Goal: Information Seeking & Learning: Learn about a topic

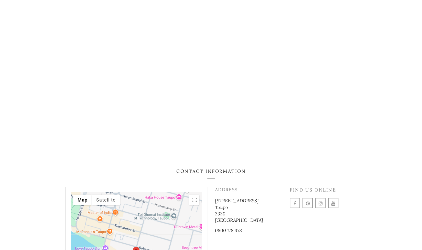
scroll to position [692, 0]
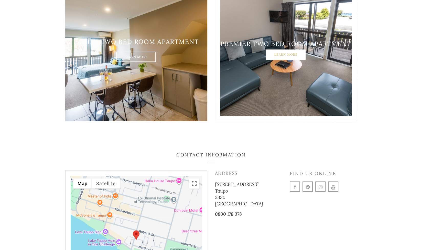
click at [281, 50] on link "Learn More" at bounding box center [285, 55] width 39 height 10
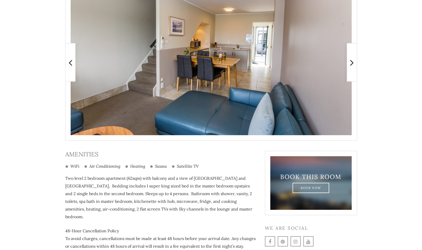
scroll to position [80, 0]
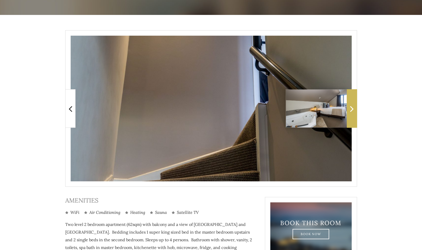
click at [355, 109] on span at bounding box center [352, 108] width 10 height 38
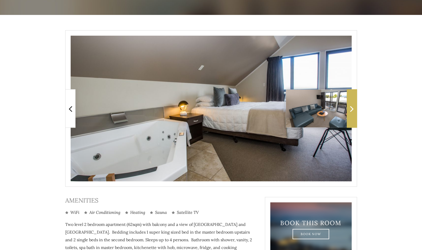
click at [354, 110] on icon at bounding box center [352, 108] width 4 height 10
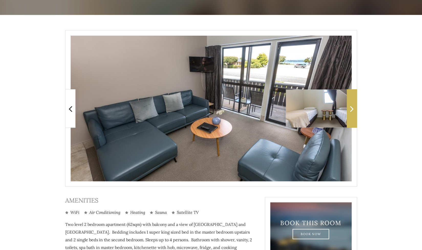
click at [356, 111] on span at bounding box center [352, 108] width 10 height 38
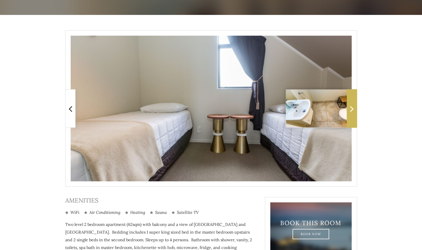
click at [356, 111] on span at bounding box center [352, 108] width 10 height 38
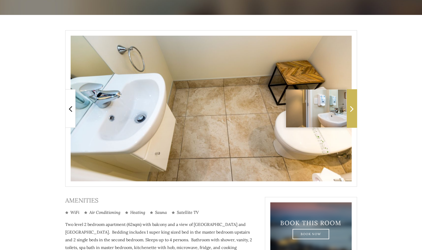
click at [356, 111] on span at bounding box center [352, 108] width 10 height 38
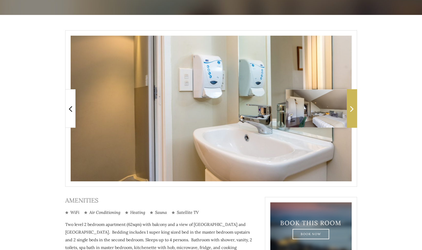
click at [356, 111] on span at bounding box center [352, 108] width 10 height 38
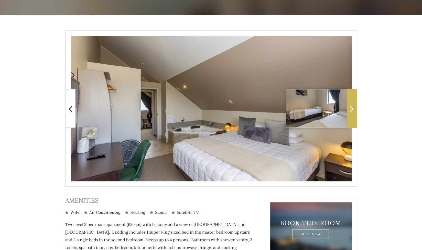
click at [356, 111] on span at bounding box center [352, 108] width 10 height 38
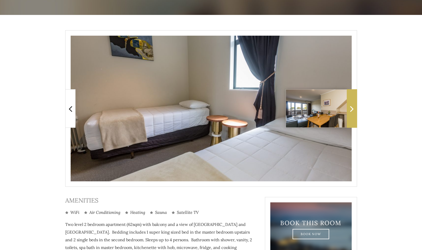
click at [356, 111] on span at bounding box center [352, 108] width 10 height 38
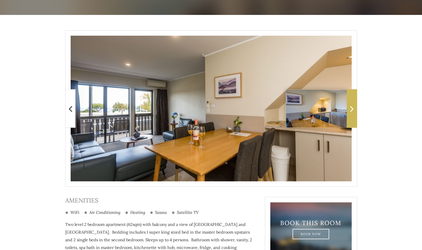
click at [356, 111] on span at bounding box center [352, 108] width 10 height 38
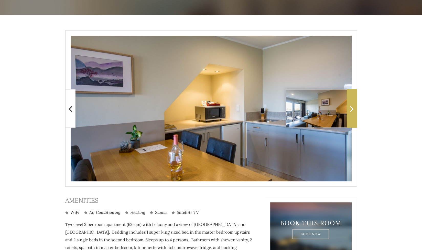
click at [356, 111] on span at bounding box center [352, 108] width 10 height 38
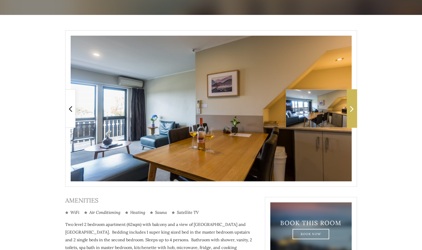
click at [356, 111] on span at bounding box center [352, 108] width 10 height 38
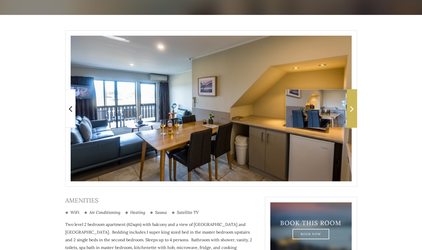
click at [356, 111] on span at bounding box center [352, 108] width 10 height 38
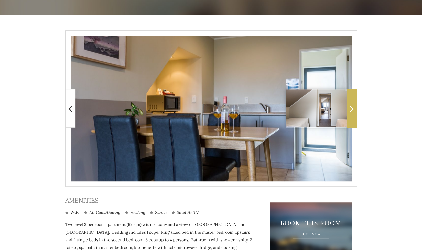
click at [356, 111] on span at bounding box center [352, 108] width 10 height 38
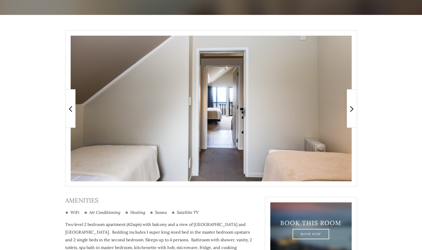
click at [394, 151] on main at bounding box center [211, 166] width 422 height 303
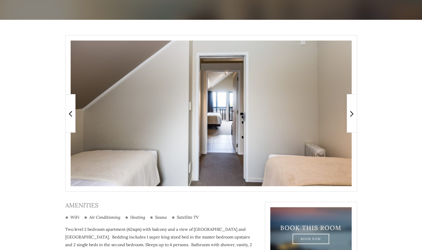
scroll to position [0, 0]
